Goal: Task Accomplishment & Management: Manage account settings

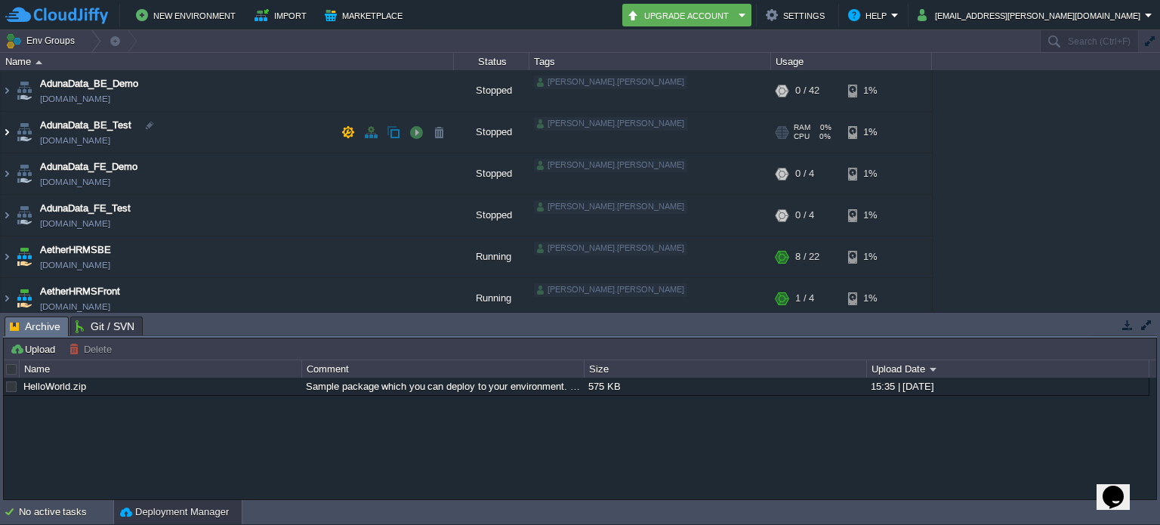
click at [8, 132] on img at bounding box center [7, 132] width 12 height 41
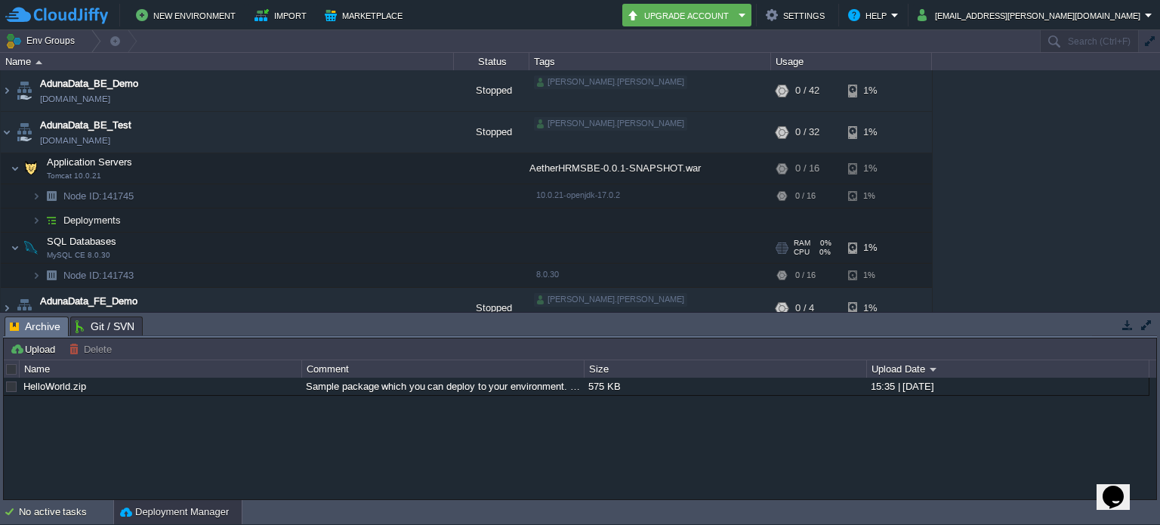
click at [330, 245] on td "SQL Databases MySQL CE 8.0.30" at bounding box center [227, 248] width 453 height 31
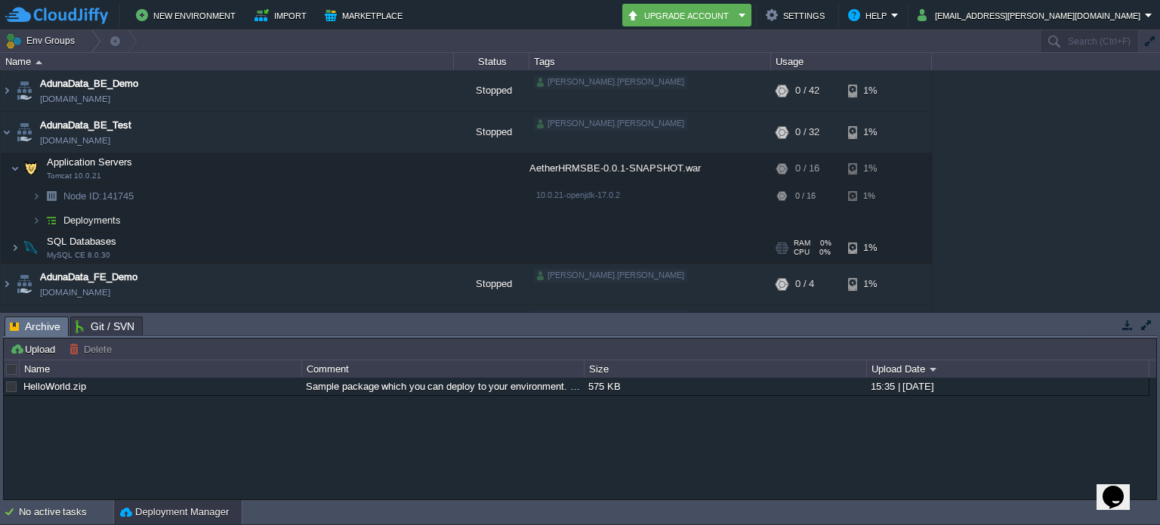
click at [221, 239] on td "SQL Databases MySQL CE 8.0.30" at bounding box center [227, 248] width 453 height 31
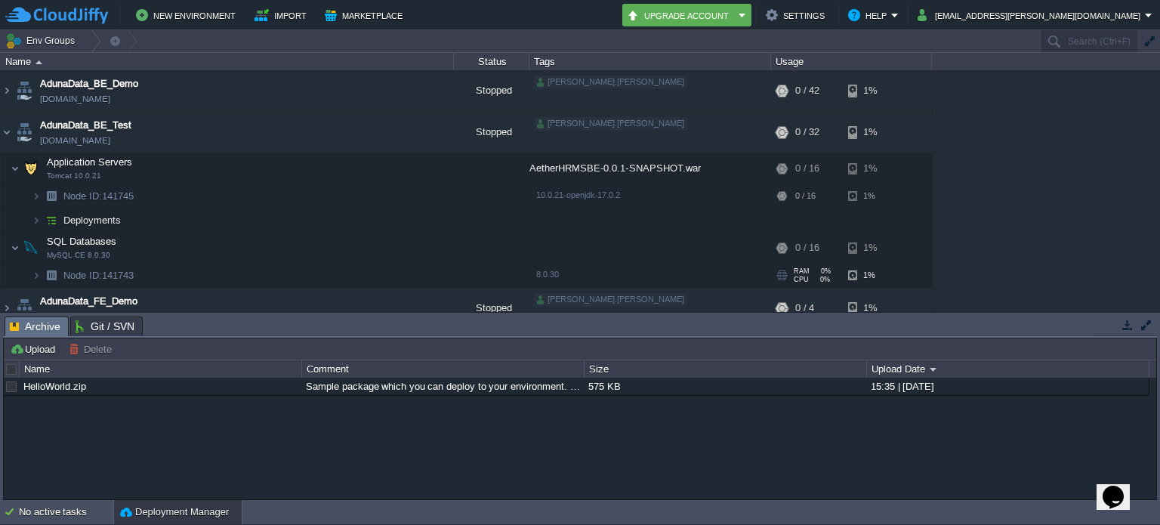
click at [282, 278] on td "Node ID: 141743" at bounding box center [227, 275] width 453 height 24
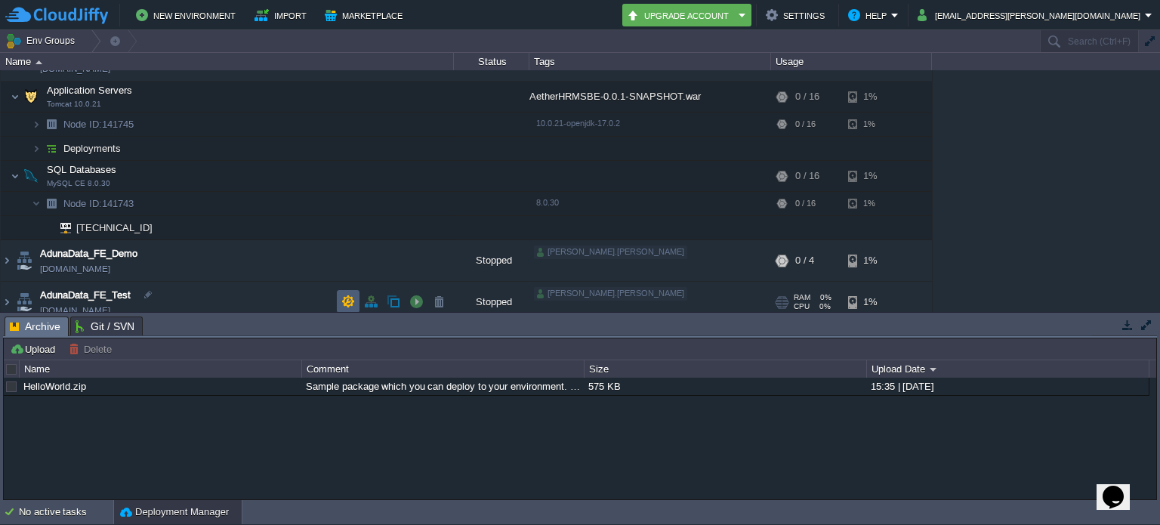
scroll to position [85, 0]
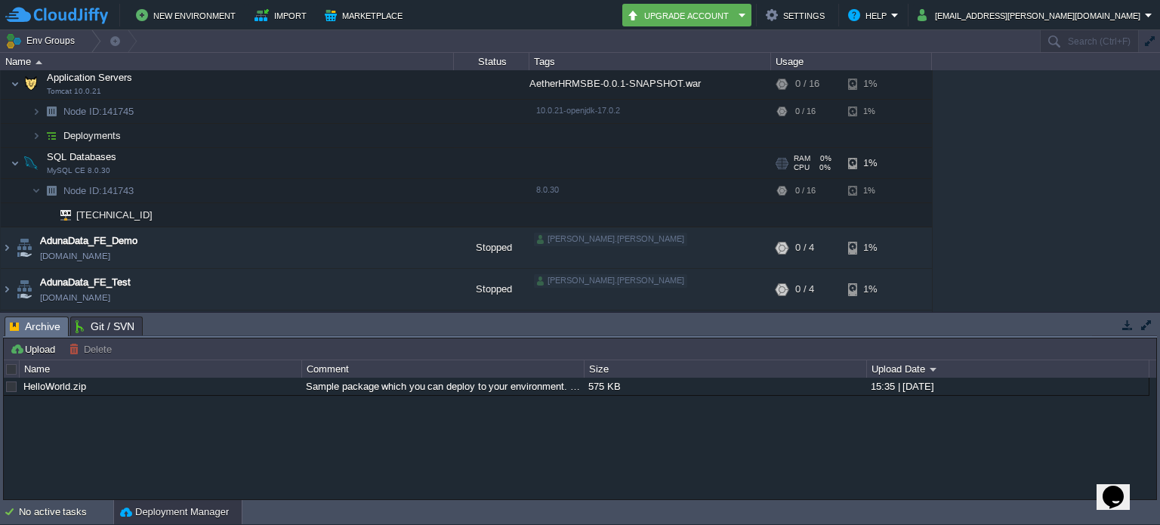
click at [225, 159] on td "SQL Databases MySQL CE 8.0.30" at bounding box center [227, 163] width 453 height 31
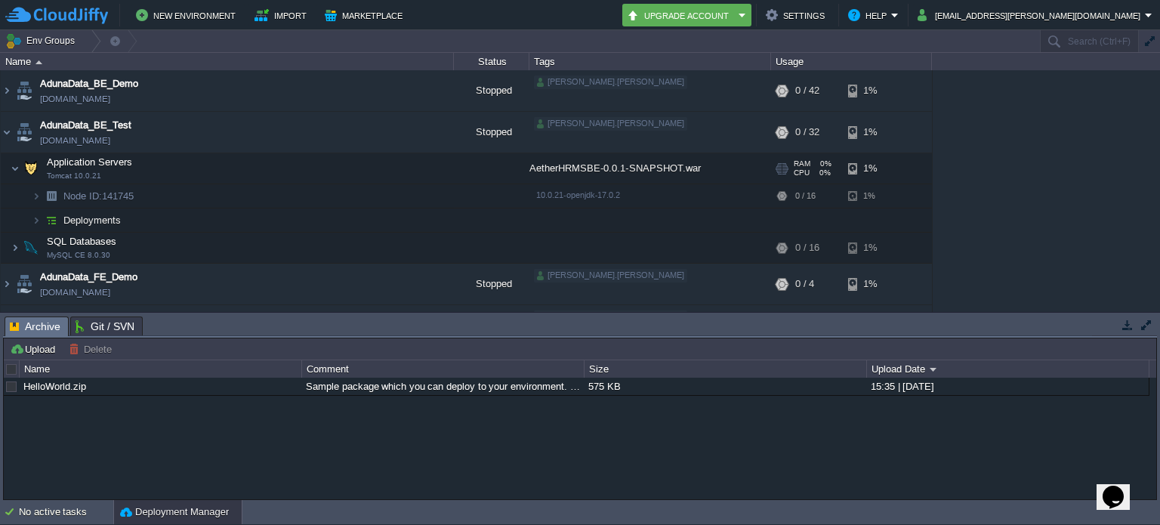
scroll to position [2, 0]
click at [195, 187] on td "Node ID: 141745" at bounding box center [227, 195] width 453 height 24
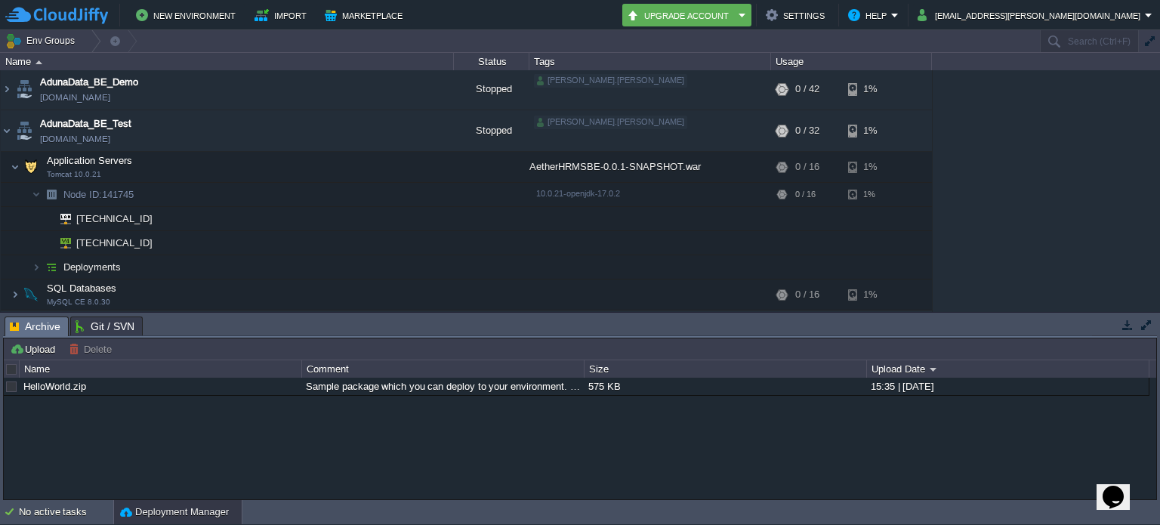
click at [245, 264] on td "Deployments" at bounding box center [227, 267] width 453 height 24
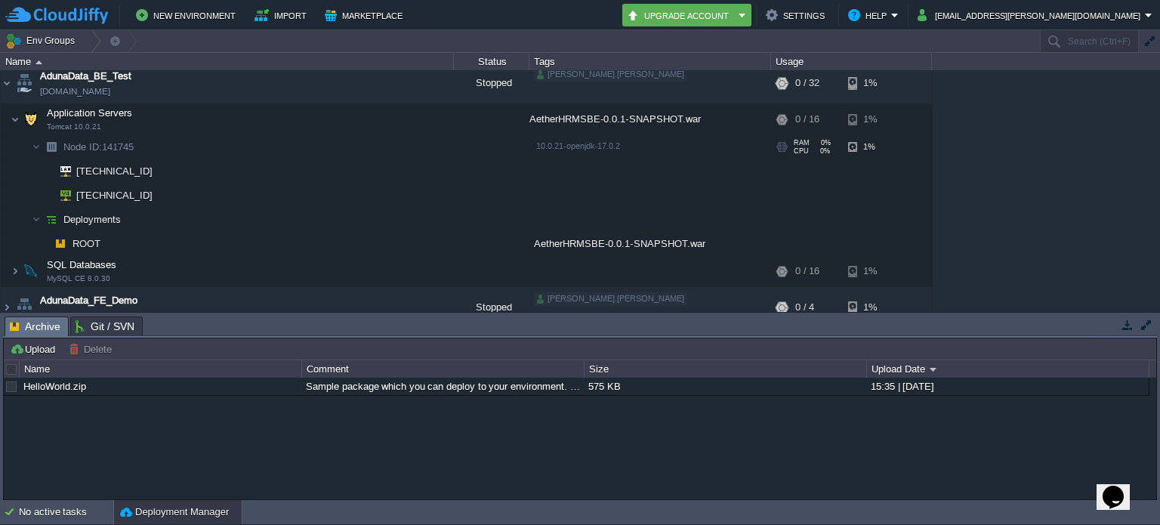
scroll to position [14, 0]
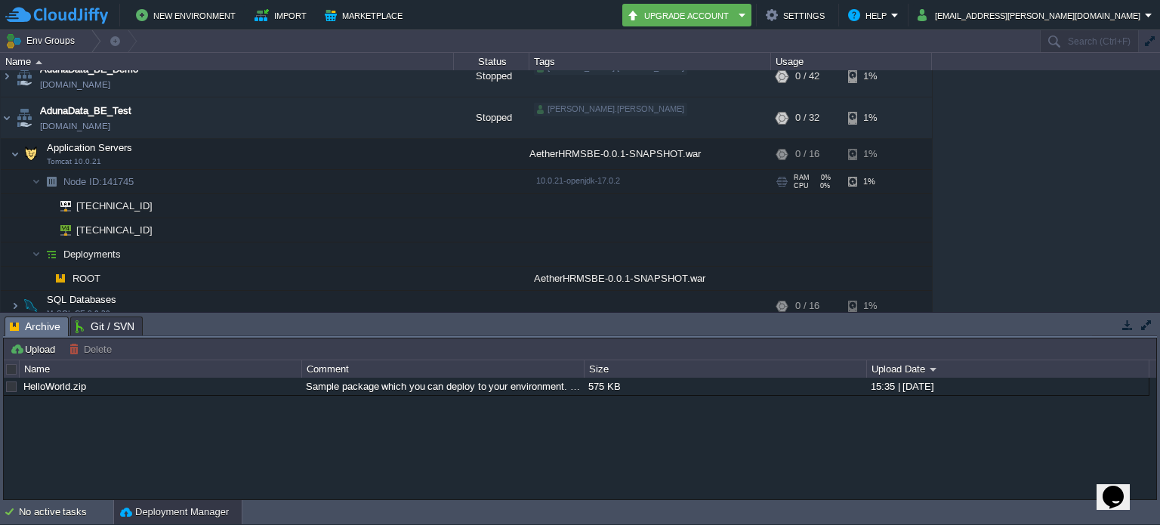
click at [127, 175] on span "Node ID: 141745" at bounding box center [99, 181] width 74 height 13
click at [32, 180] on img at bounding box center [36, 181] width 9 height 23
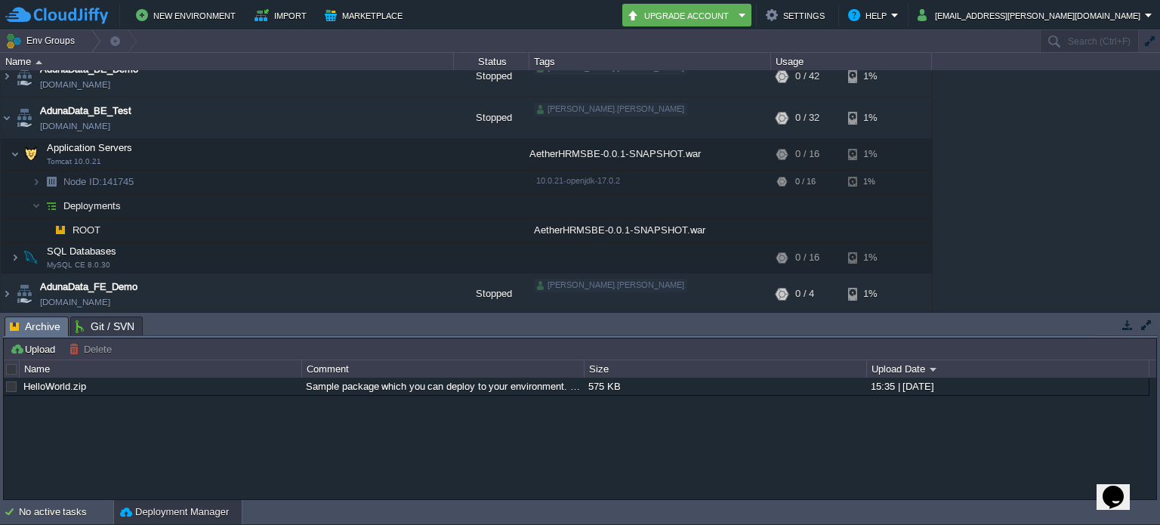
click at [41, 208] on img at bounding box center [51, 205] width 21 height 23
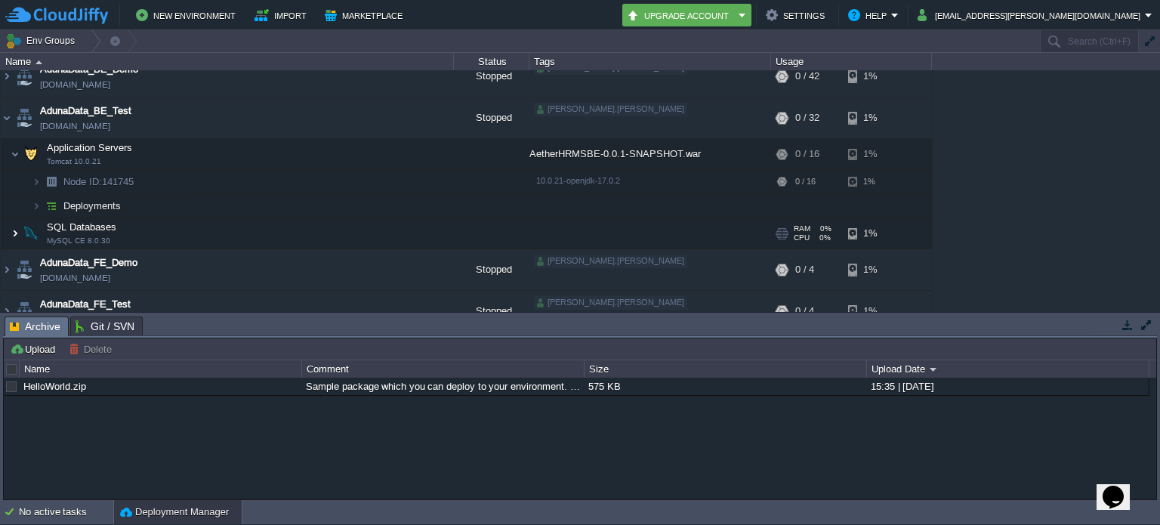
click at [15, 232] on img at bounding box center [15, 233] width 9 height 30
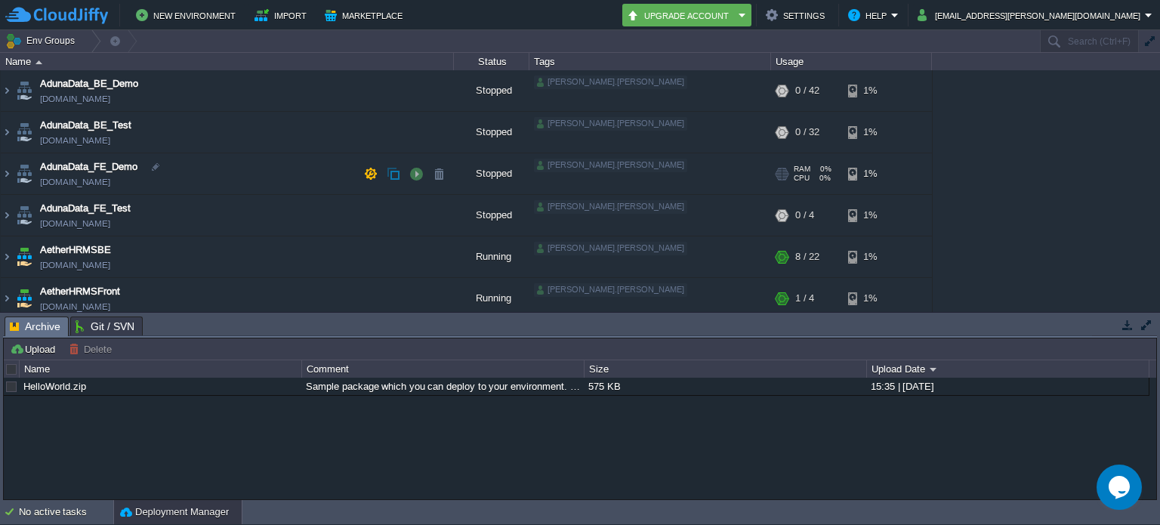
drag, startPoint x: 301, startPoint y: 162, endPoint x: 269, endPoint y: 168, distance: 33.0
click at [269, 168] on td "AdunaData_FE_Demo aetheradhunadata.cloudjiffy.net" at bounding box center [227, 174] width 453 height 42
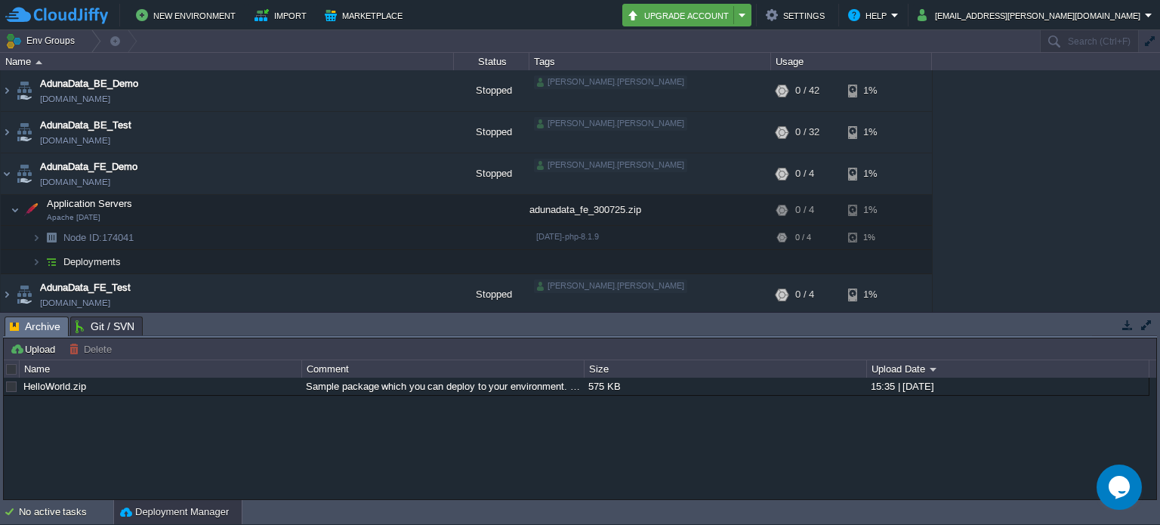
click at [751, 5] on td "Upgrade Account" at bounding box center [686, 15] width 129 height 23
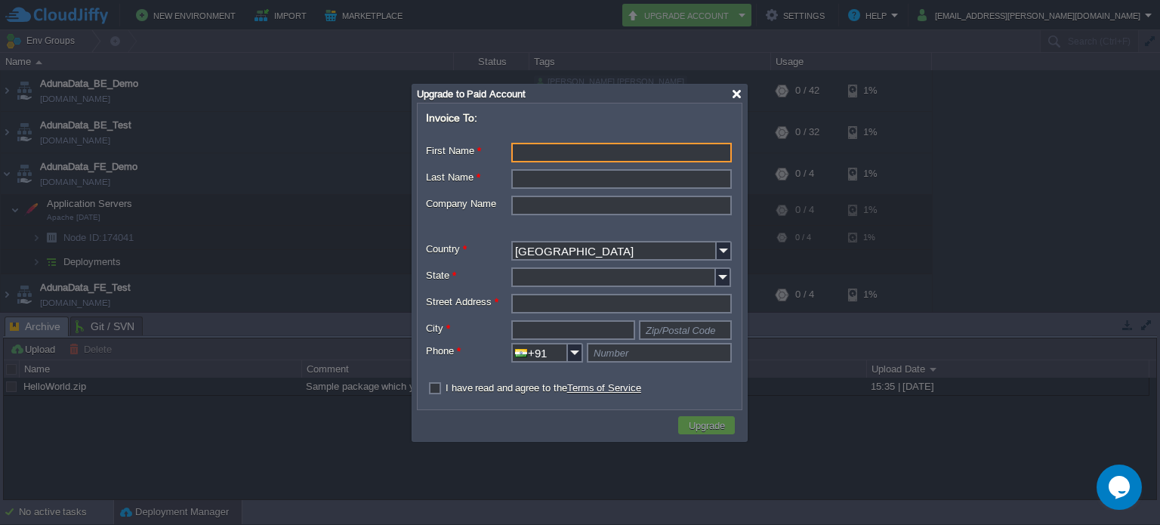
click at [740, 93] on div at bounding box center [736, 93] width 11 height 11
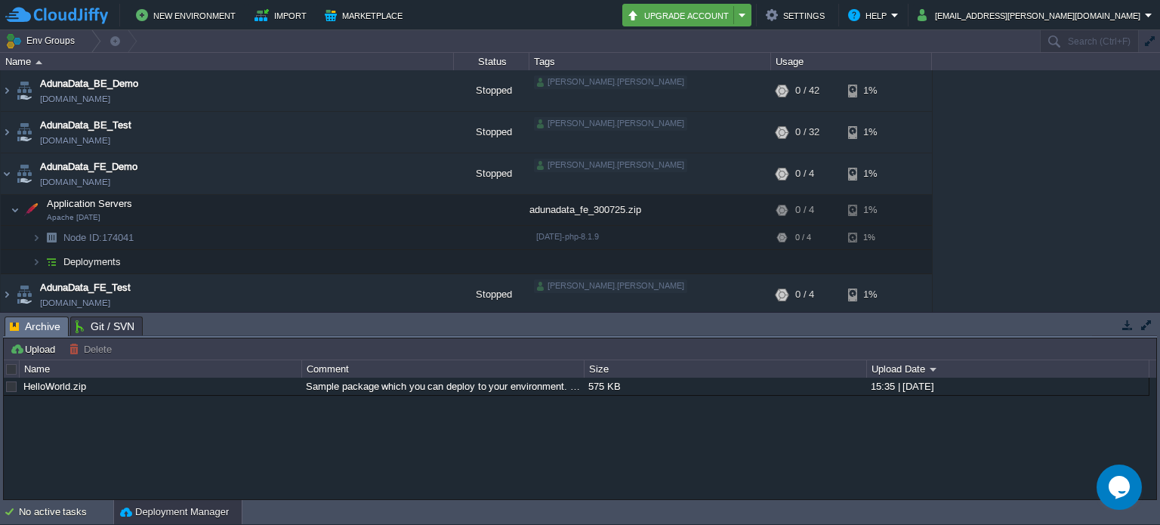
click at [747, 14] on em "Upgrade Account" at bounding box center [687, 15] width 120 height 18
click at [1052, 208] on div "AdunaData_BE_Demo aetheradunadatabe.cloudjiffy.net Stopped dhanraj.muthiyan + A…" at bounding box center [580, 191] width 1160 height 242
